Goal: Check status: Check status

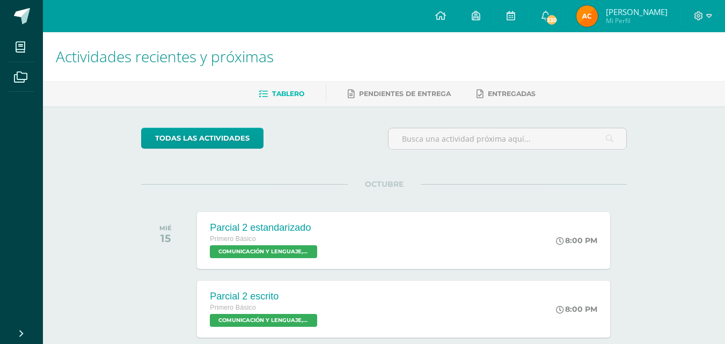
click at [583, 21] on img at bounding box center [586, 15] width 21 height 21
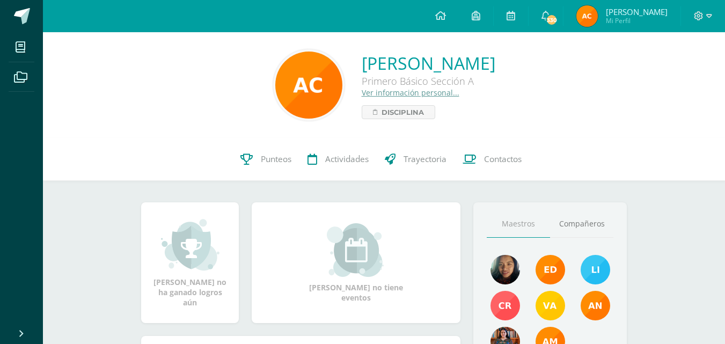
click at [272, 161] on span "Punteos" at bounding box center [276, 158] width 31 height 11
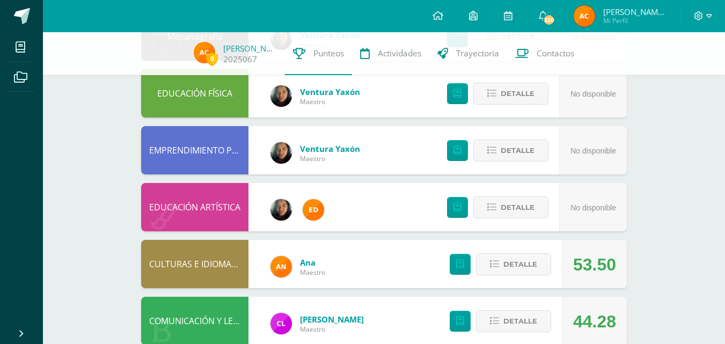
scroll to position [142, 0]
